Goal: Task Accomplishment & Management: Manage account settings

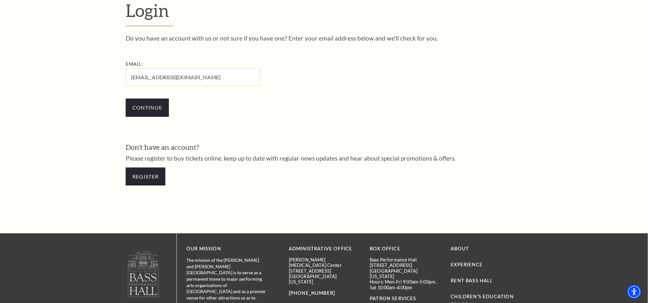
type input "[EMAIL_ADDRESS][DOMAIN_NAME]"
click at [166, 107] on div "Continue" at bounding box center [225, 107] width 198 height 31
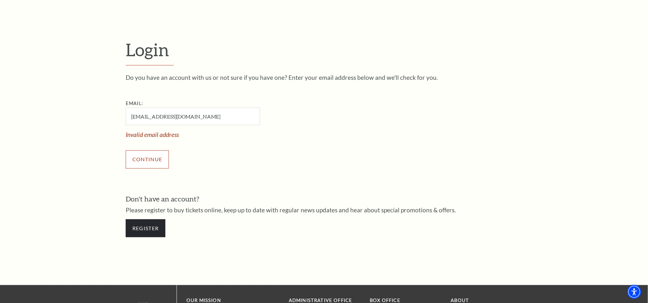
scroll to position [174, 0]
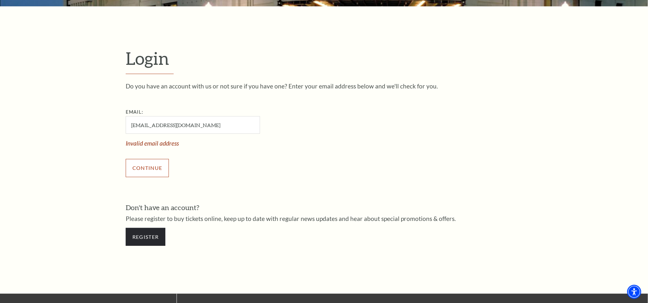
click at [148, 161] on input "Continue" at bounding box center [147, 168] width 43 height 18
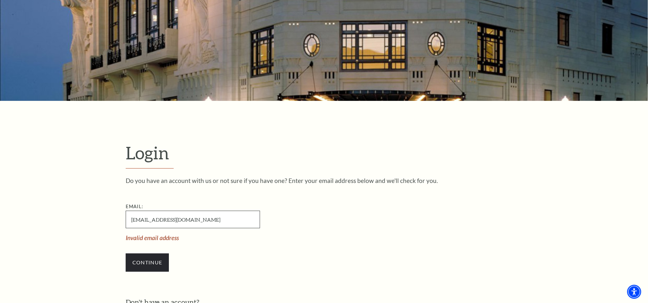
scroll to position [78, 0]
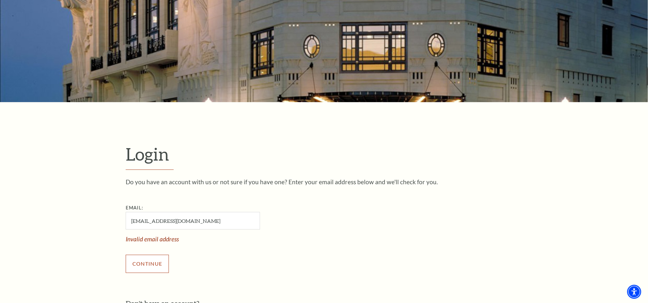
click at [154, 266] on input "Continue" at bounding box center [147, 264] width 43 height 18
click at [157, 259] on input "Continue" at bounding box center [147, 264] width 43 height 18
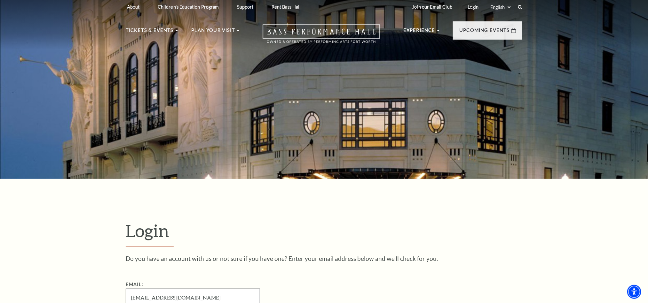
scroll to position [0, 0]
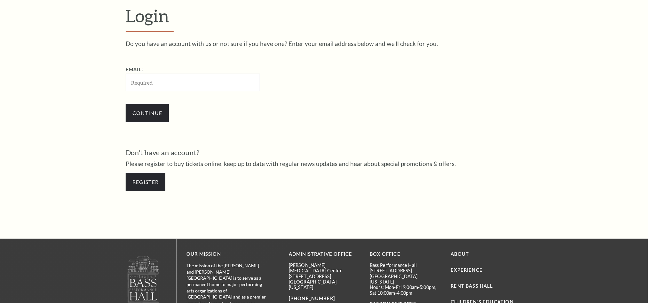
scroll to position [222, 0]
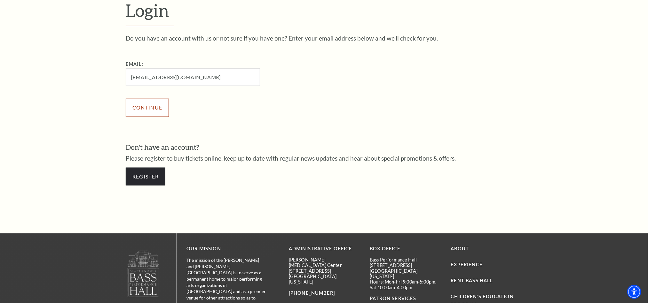
click at [151, 99] on div "Email: allanchandler1392@gmail.com Continue" at bounding box center [230, 91] width 208 height 63
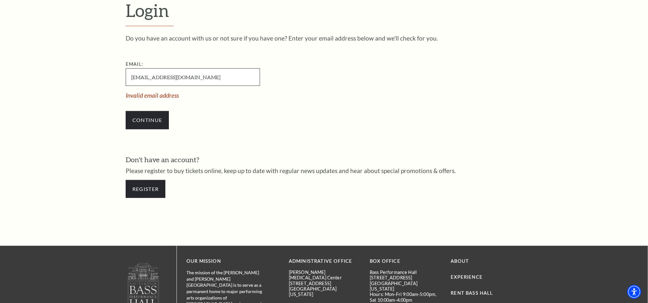
click at [131, 76] on input "[EMAIL_ADDRESS][DOMAIN_NAME]" at bounding box center [193, 77] width 134 height 18
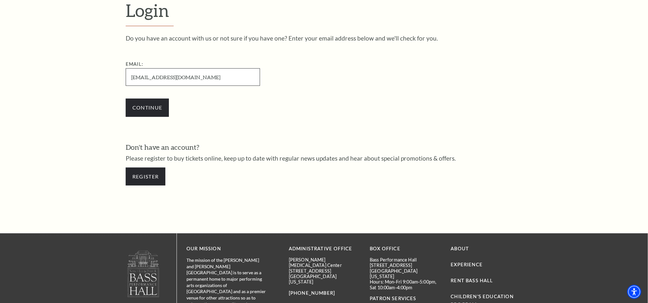
type input "[EMAIL_ADDRESS][DOMAIN_NAME]"
click at [126, 99] on input "Continue" at bounding box center [147, 108] width 43 height 18
click at [168, 105] on input "Continue" at bounding box center [147, 108] width 43 height 18
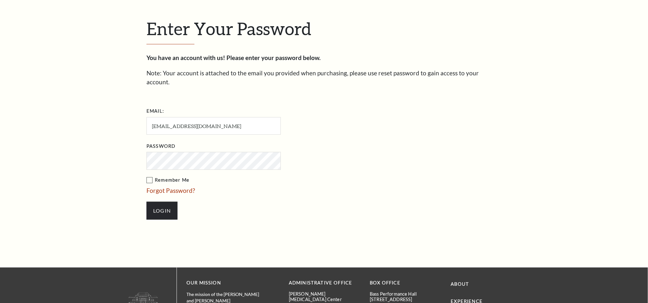
scroll to position [228, 0]
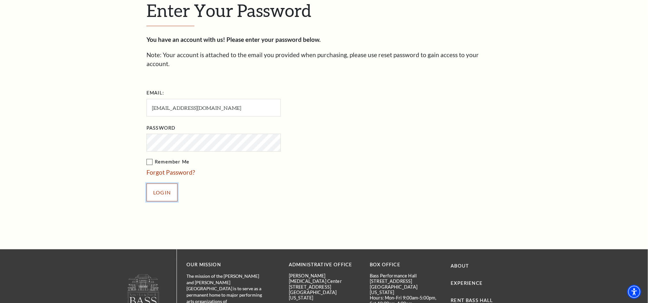
click at [165, 184] on input "Login" at bounding box center [161, 193] width 31 height 18
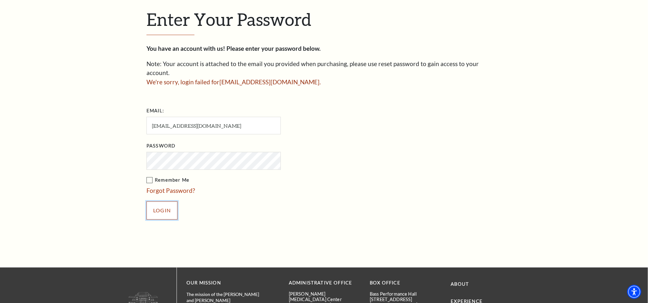
click at [167, 202] on input "Login" at bounding box center [161, 211] width 31 height 18
click at [146, 202] on input "Login" at bounding box center [161, 211] width 31 height 18
click at [179, 187] on link "Forgot Password?" at bounding box center [170, 190] width 49 height 7
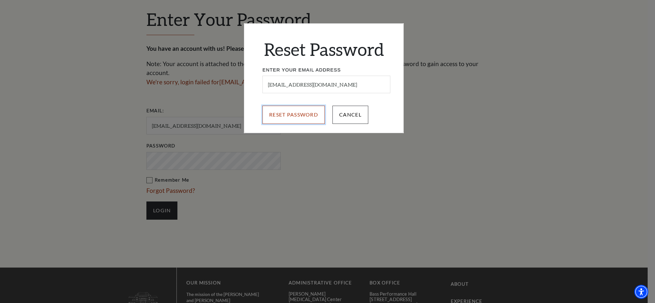
click at [277, 123] on input "Reset Password" at bounding box center [294, 115] width 62 height 18
